Goal: Check status: Check status

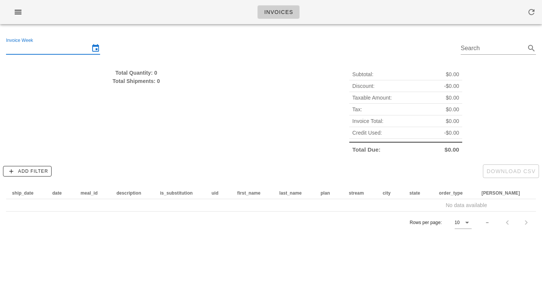
click at [52, 48] on input "Invoice Week" at bounding box center [48, 48] width 84 height 12
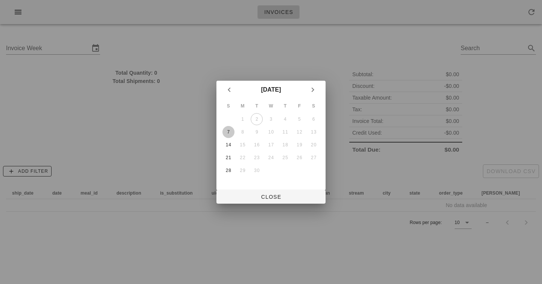
click at [228, 131] on div "7" at bounding box center [229, 131] width 12 height 5
click at [270, 195] on span "Close" at bounding box center [271, 197] width 97 height 6
type input "[DATE]"
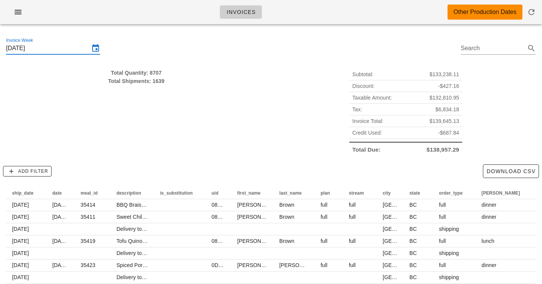
click at [202, 89] on div "Total Quantity: 8707 Total Shipments: 1639" at bounding box center [137, 112] width 270 height 96
click at [311, 102] on div "Subtotal: $133,238.11 Discount: -$427.16 Taxable Amount: $132,810.95 Tax: $6,83…" at bounding box center [406, 112] width 270 height 96
